Goal: Task Accomplishment & Management: Complete application form

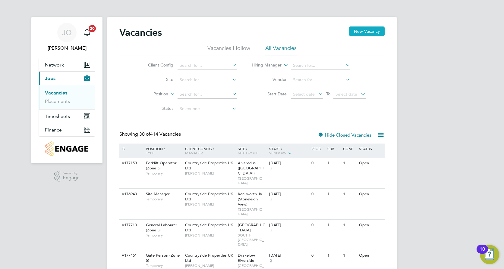
click at [365, 33] on button "New Vacancy" at bounding box center [367, 32] width 36 height 10
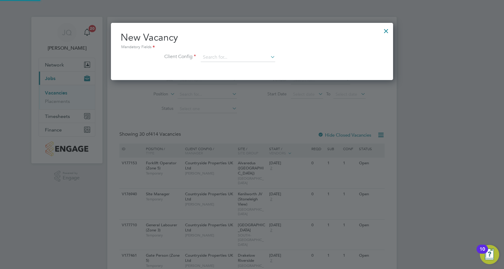
scroll to position [57, 282]
click at [208, 58] on input at bounding box center [238, 57] width 74 height 9
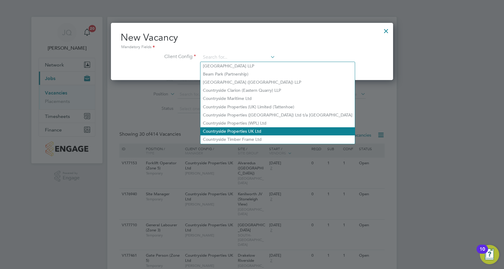
click at [240, 130] on li "Countryside Properties UK Ltd" at bounding box center [277, 131] width 154 height 8
type input "Countryside Properties UK Ltd"
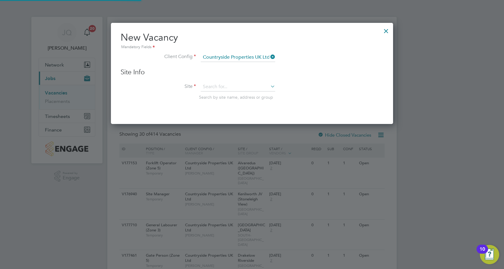
scroll to position [102, 282]
click at [226, 96] on li "Site Search by site name, address or group" at bounding box center [251, 98] width 263 height 30
click at [226, 89] on input at bounding box center [238, 87] width 74 height 9
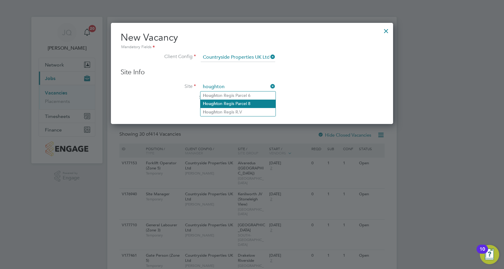
click at [233, 103] on li "Hought on Regis Parcel 8" at bounding box center [237, 104] width 75 height 8
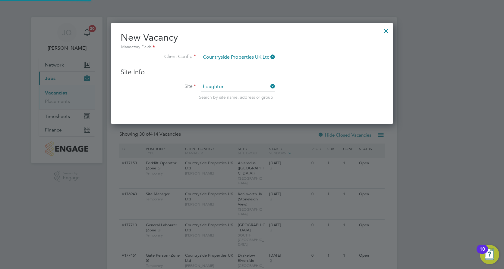
type input "[PERSON_NAME][GEOGRAPHIC_DATA] 8"
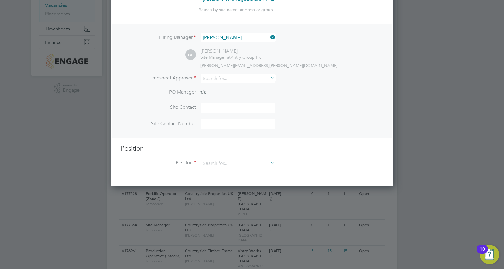
scroll to position [90, 0]
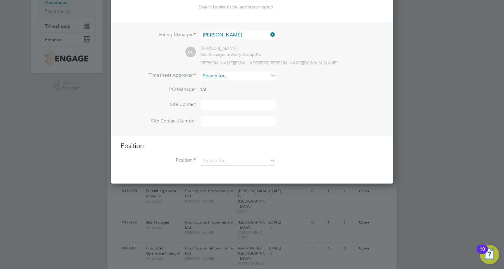
click at [223, 78] on input at bounding box center [238, 76] width 74 height 9
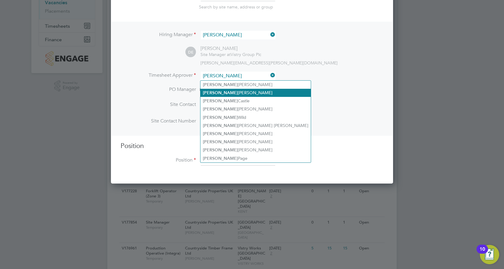
click at [232, 93] on li "[PERSON_NAME]" at bounding box center [255, 93] width 110 height 8
type input "[PERSON_NAME]"
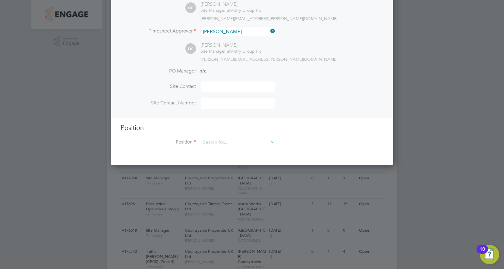
scroll to position [151, 0]
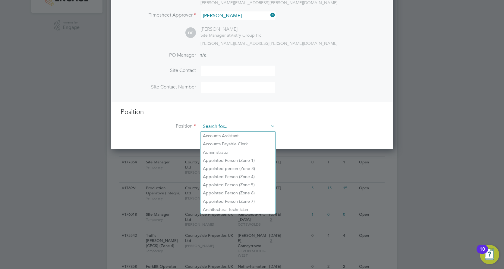
click at [220, 128] on input at bounding box center [238, 126] width 74 height 9
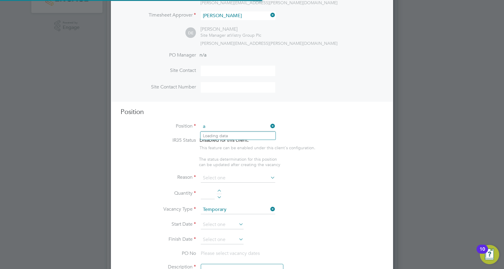
scroll to position [862, 282]
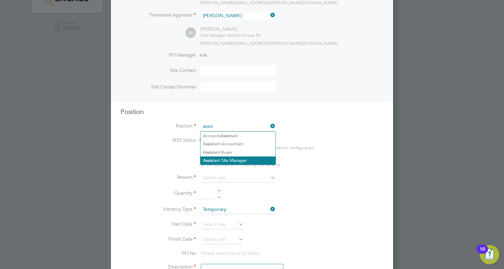
click at [226, 160] on li "Assis tant Site Manager" at bounding box center [237, 161] width 75 height 8
type input "Assistant Site Manager"
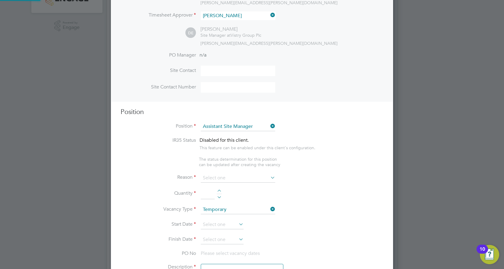
type textarea "• Loremipsum dol sitamet cons adi elitseddoeiu temp incid utlab etdolor ma aliq…"
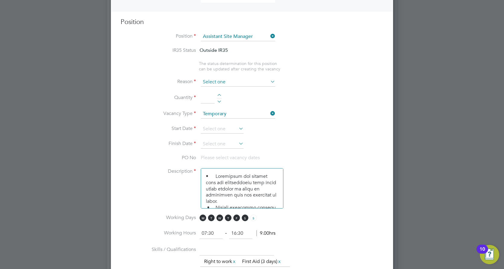
scroll to position [241, 0]
click at [221, 80] on input at bounding box center [238, 81] width 74 height 9
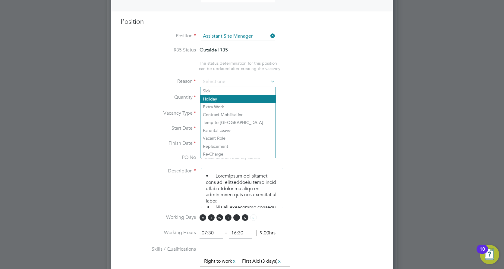
click at [213, 98] on li "Holiday" at bounding box center [237, 99] width 75 height 8
type input "Holiday"
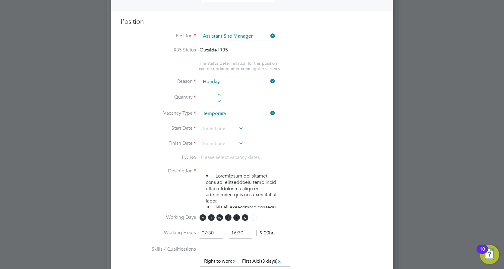
click at [213, 98] on input at bounding box center [208, 97] width 14 height 11
type input "1"
type input "[PERSON_NAME]"
type textarea "• Loremipsum dol sitamet cons adi elitseddoeiu temp incid utlab etdolor ma aliq…"
click at [226, 130] on input at bounding box center [222, 128] width 43 height 9
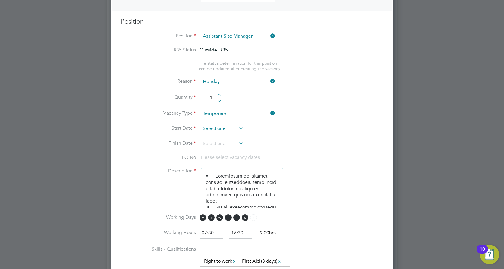
scroll to position [208, 0]
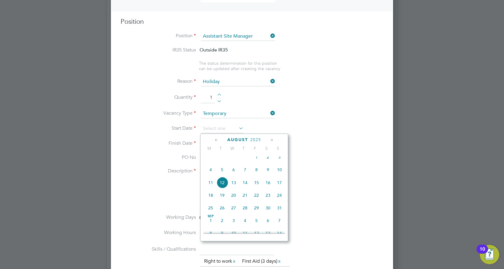
click at [210, 199] on span "18" at bounding box center [210, 195] width 11 height 11
type input "[DATE]"
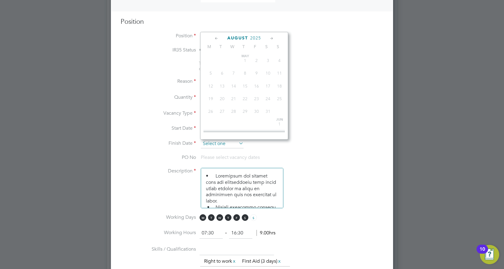
click at [227, 145] on input at bounding box center [222, 143] width 43 height 9
click at [245, 97] on span "28" at bounding box center [244, 92] width 11 height 11
type input "[DATE]"
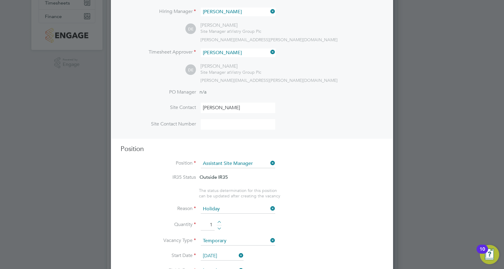
scroll to position [120, 0]
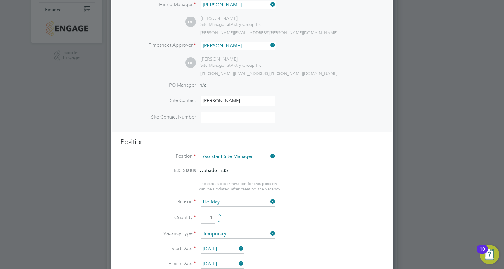
drag, startPoint x: 240, startPoint y: 102, endPoint x: 186, endPoint y: 102, distance: 54.2
click at [186, 102] on li "Site Contact [PERSON_NAME]" at bounding box center [251, 104] width 263 height 17
type input "[PERSON_NAME]"
click at [302, 103] on li "Site Contact [PERSON_NAME]" at bounding box center [251, 104] width 263 height 17
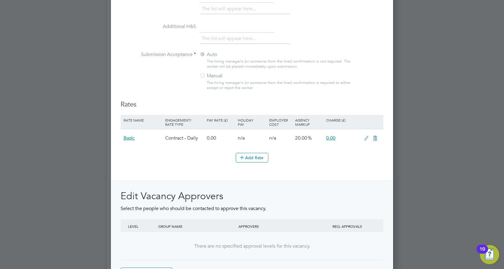
scroll to position [654, 0]
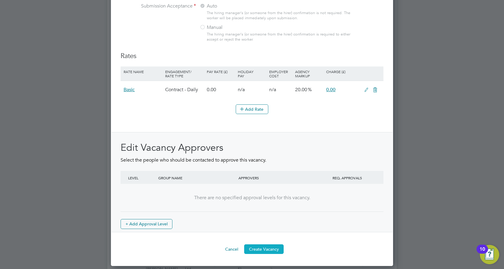
click at [268, 250] on button "Create Vacancy" at bounding box center [263, 250] width 39 height 10
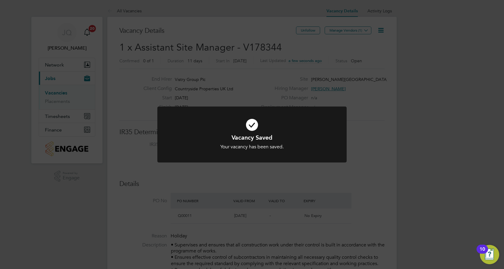
click at [245, 202] on div "Vacancy Saved Your vacancy has been saved. Cancel Okay" at bounding box center [252, 134] width 504 height 269
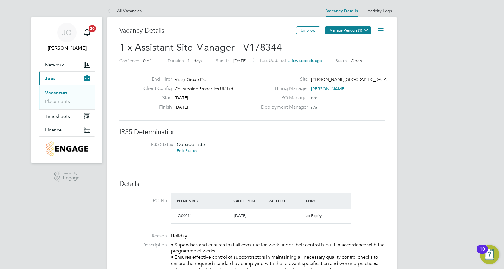
click at [350, 32] on button "Manage Vendors (1)" at bounding box center [347, 31] width 47 height 8
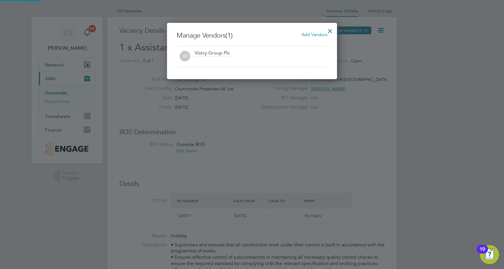
scroll to position [56, 170]
click at [320, 34] on span "Add Vendors" at bounding box center [314, 35] width 26 height 6
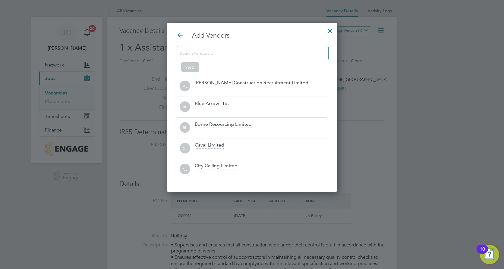
click at [193, 56] on input at bounding box center [248, 53] width 136 height 8
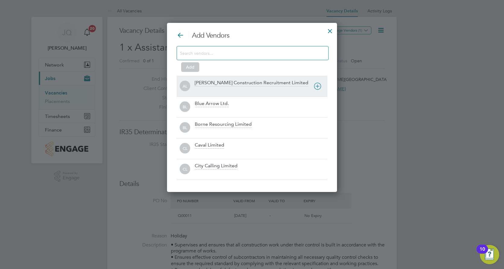
click at [242, 83] on div "[PERSON_NAME] Construction Recruitment Limited" at bounding box center [252, 83] width 114 height 7
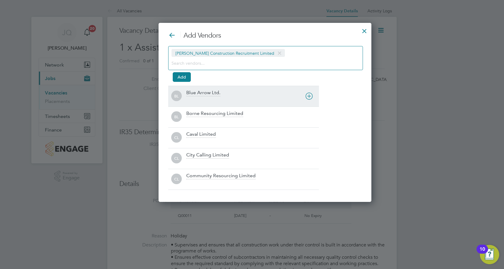
scroll to position [180, 187]
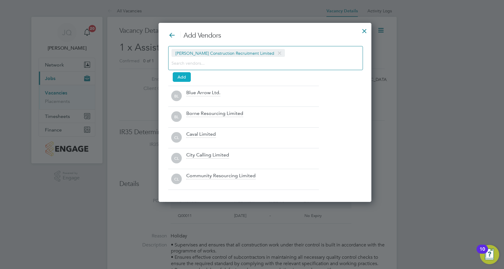
click at [184, 80] on button "Add" at bounding box center [182, 77] width 18 height 10
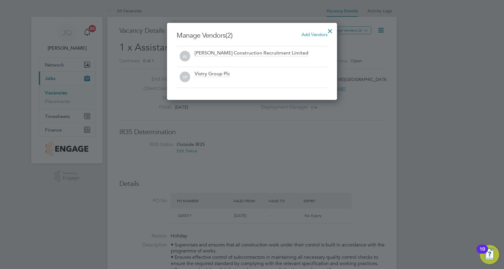
click at [330, 31] on div at bounding box center [329, 29] width 11 height 11
